Goal: Transaction & Acquisition: Subscribe to service/newsletter

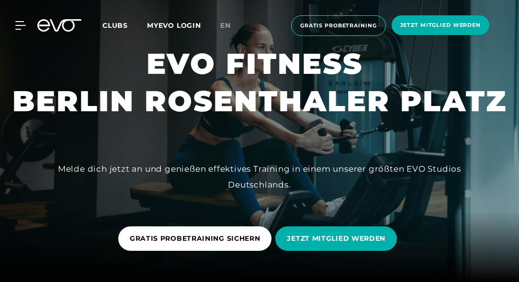
click at [228, 25] on span "en" at bounding box center [225, 25] width 11 height 9
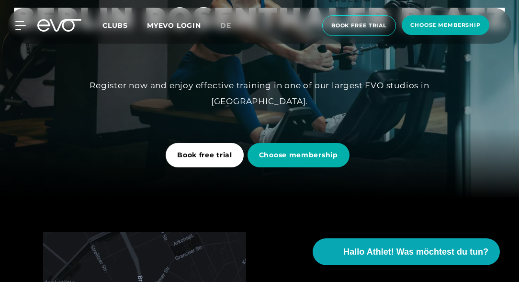
scroll to position [91, 0]
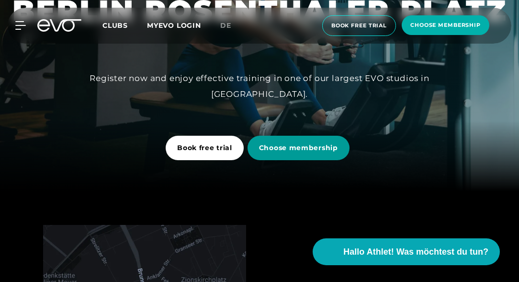
click at [287, 147] on span "Choose membership" at bounding box center [298, 148] width 79 height 10
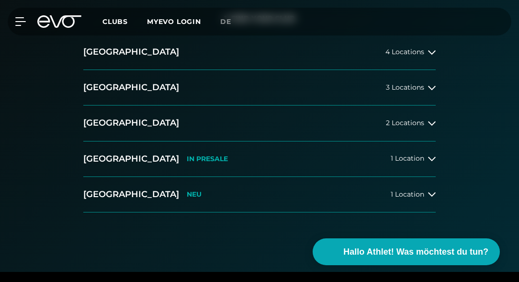
scroll to position [209, 0]
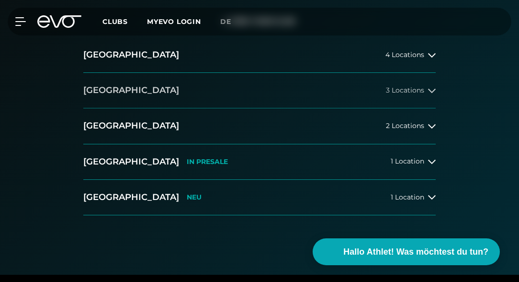
click at [413, 94] on span "3 Locations" at bounding box center [405, 90] width 38 height 7
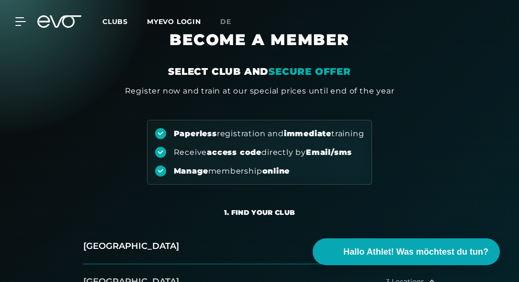
scroll to position [0, 0]
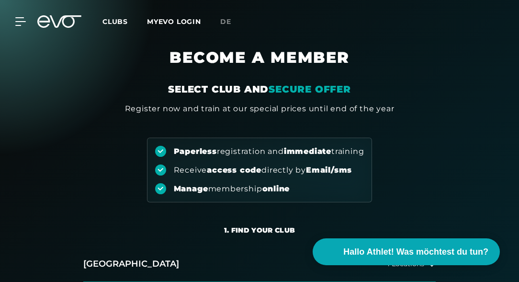
click at [160, 21] on link "MYEVO LOGIN" at bounding box center [174, 21] width 54 height 9
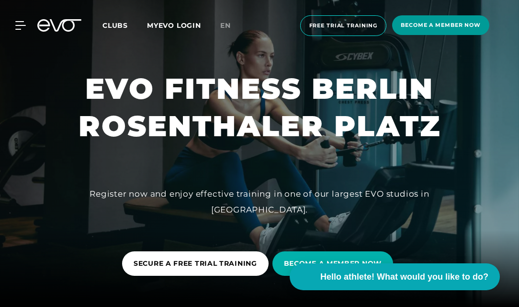
click at [418, 26] on font "Become a member now" at bounding box center [441, 25] width 80 height 7
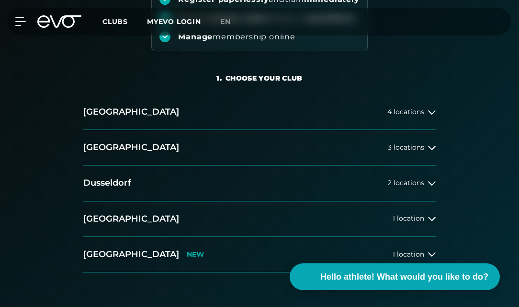
scroll to position [170, 0]
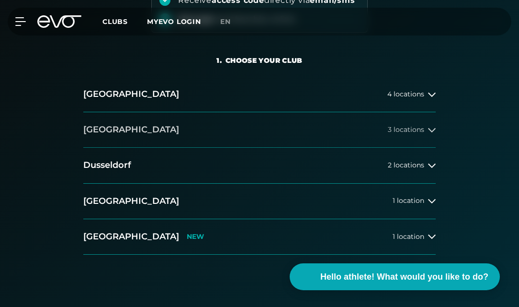
click at [423, 130] on font "locations" at bounding box center [409, 129] width 31 height 9
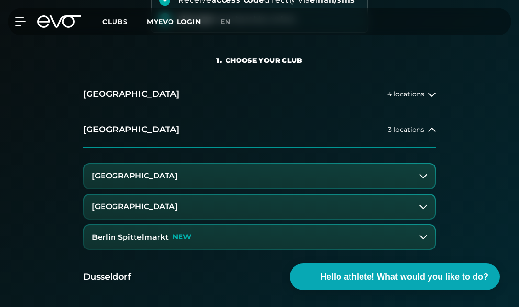
click at [420, 208] on icon at bounding box center [424, 207] width 8 height 8
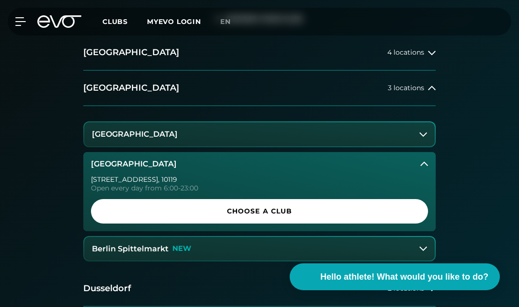
scroll to position [226, 0]
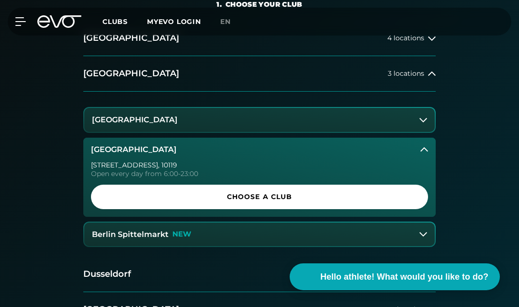
click at [197, 169] on font "Open every day from 6:00-23:00" at bounding box center [144, 173] width 107 height 9
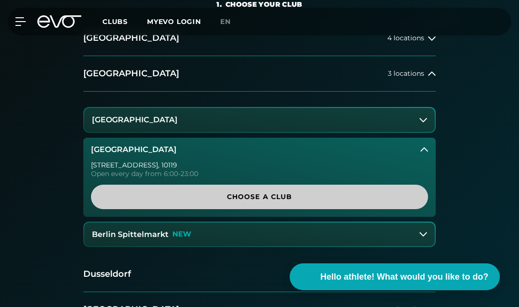
click at [238, 196] on font "Choose a club" at bounding box center [260, 196] width 66 height 9
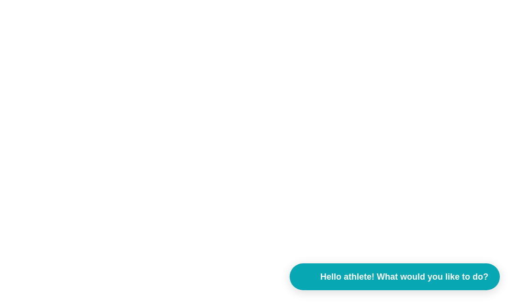
scroll to position [0, 0]
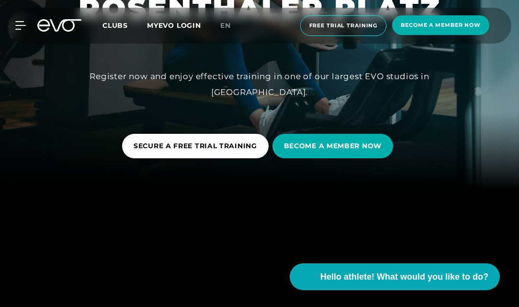
scroll to position [122, 0]
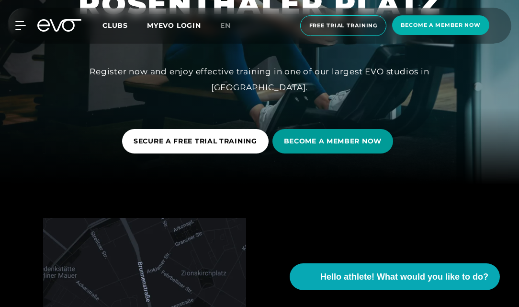
click at [332, 140] on font "BECOME A MEMBER NOW" at bounding box center [333, 141] width 98 height 9
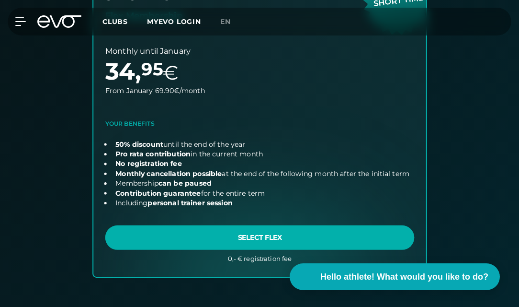
scroll to position [717, 0]
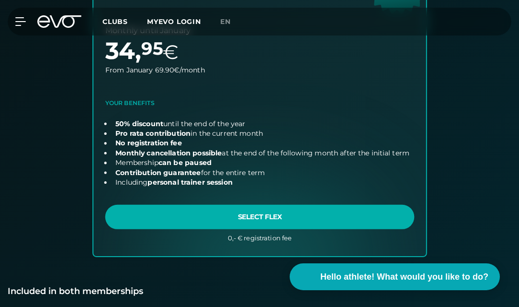
click at [275, 215] on link "choose plan" at bounding box center [259, 86] width 333 height 339
